Goal: Information Seeking & Learning: Learn about a topic

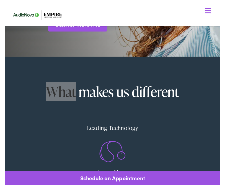
scroll to position [75, 0]
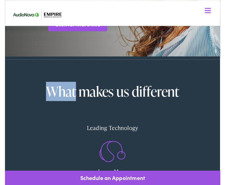
click at [112, 168] on div "Insurance Accepted" at bounding box center [97, 176] width 142 height 16
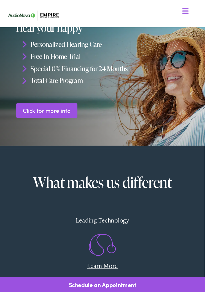
scroll to position [27, 0]
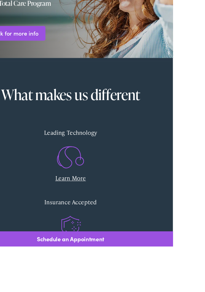
click at [41, 37] on li "Total Care Program" at bounding box center [112, 42] width 189 height 10
click at [42, 37] on li "Total Care Program" at bounding box center [112, 42] width 189 height 10
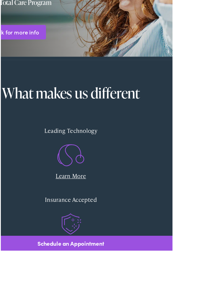
click at [86, 95] on div "What makes us different Leading Technology Learn More Insurance Accepted .st0{f…" at bounding box center [89, 216] width 170 height 256
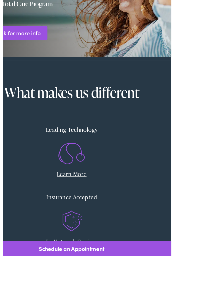
click at [49, 31] on li "Total Care Program" at bounding box center [112, 36] width 189 height 10
click at [75, 86] on div "What makes us different Leading Technology Learn More Insurance Accepted .st0{f…" at bounding box center [89, 214] width 170 height 256
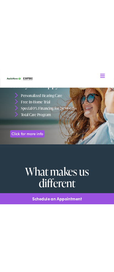
scroll to position [0, 0]
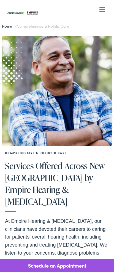
click at [1, 181] on div "Comprehensive & Holistic Care Services Offered Across New York by Empire Hearin…" at bounding box center [57, 182] width 114 height 298
